Goal: Transaction & Acquisition: Purchase product/service

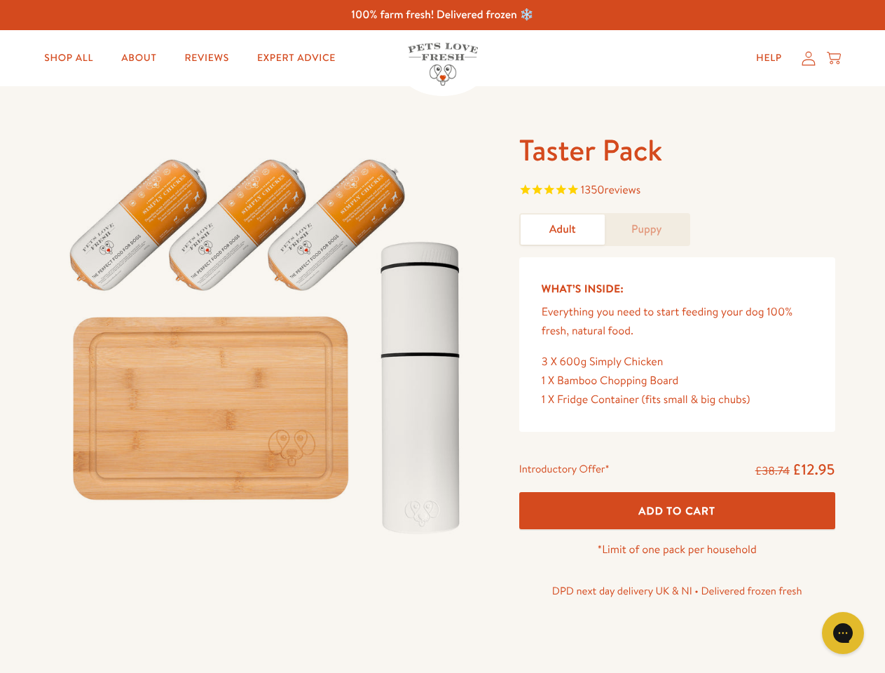
click at [442, 336] on img at bounding box center [267, 340] width 435 height 418
click at [677, 191] on span "1350 reviews" at bounding box center [677, 191] width 316 height 21
click at [843, 633] on icon "Gorgias live chat" at bounding box center [842, 632] width 13 height 13
